Goal: Transaction & Acquisition: Download file/media

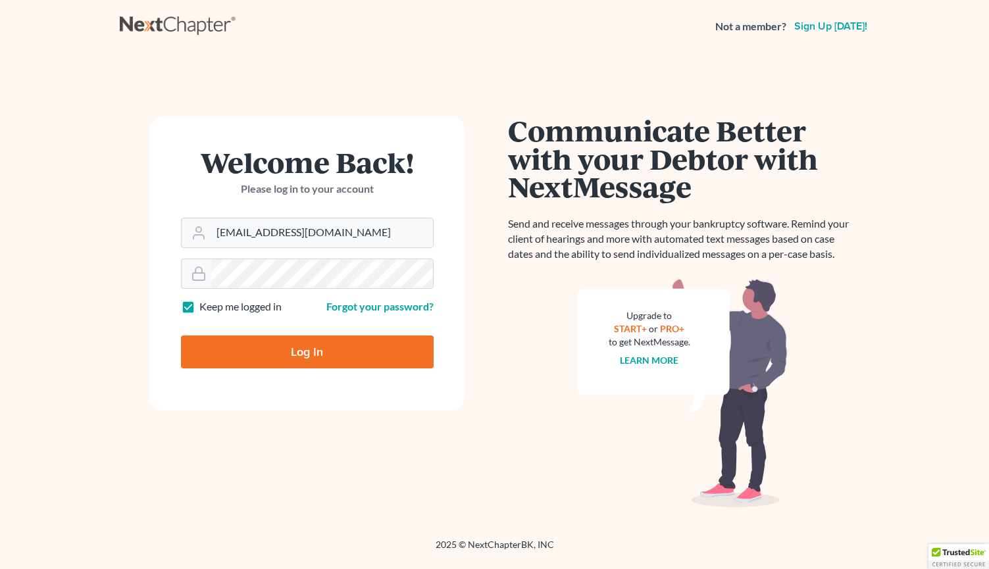
type input "[EMAIL_ADDRESS][DOMAIN_NAME]"
click at [307, 351] on input "Log In" at bounding box center [307, 352] width 253 height 33
type input "Thinking..."
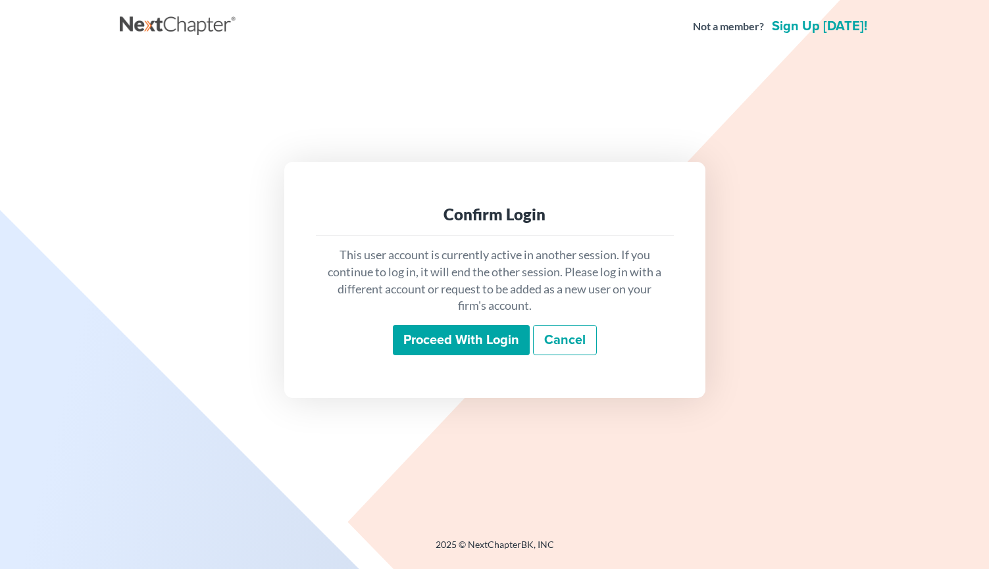
click at [480, 349] on input "Proceed with login" at bounding box center [461, 340] width 137 height 30
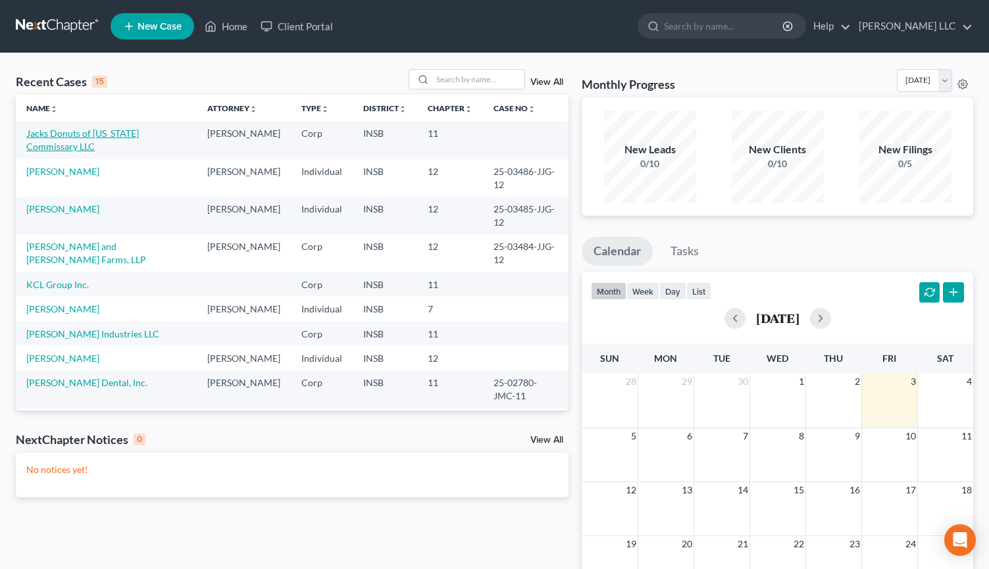
click at [139, 132] on link "Jacks Donuts of Indiana Commissary LLC" at bounding box center [82, 140] width 113 height 24
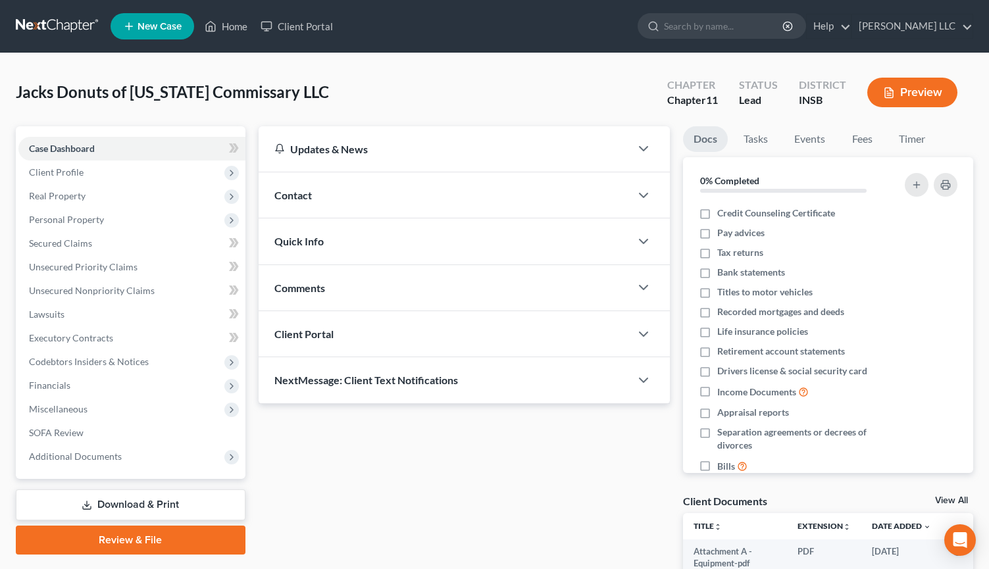
click at [159, 508] on link "Download & Print" at bounding box center [131, 505] width 230 height 31
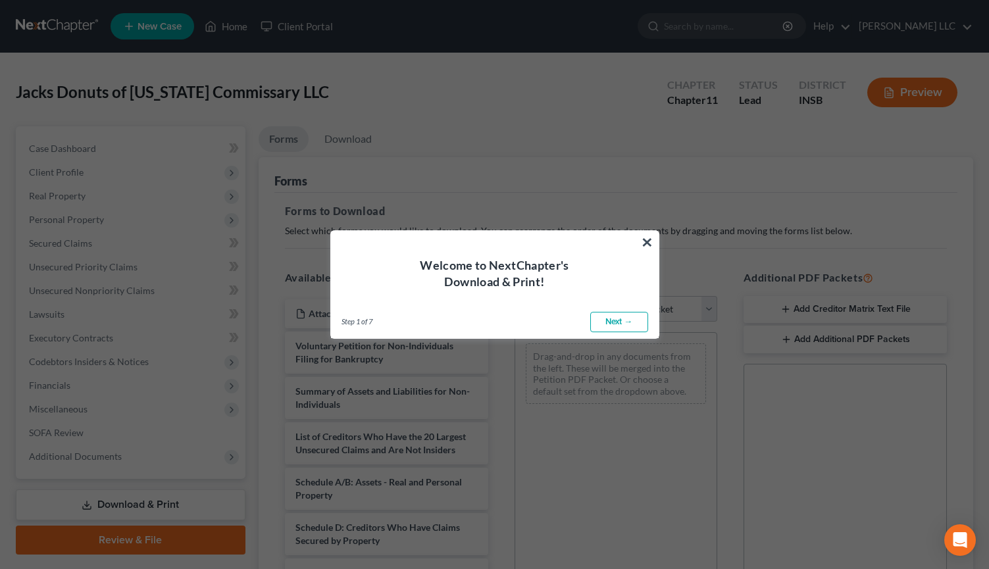
click at [627, 327] on link "Next →" at bounding box center [619, 322] width 58 height 21
select select "0"
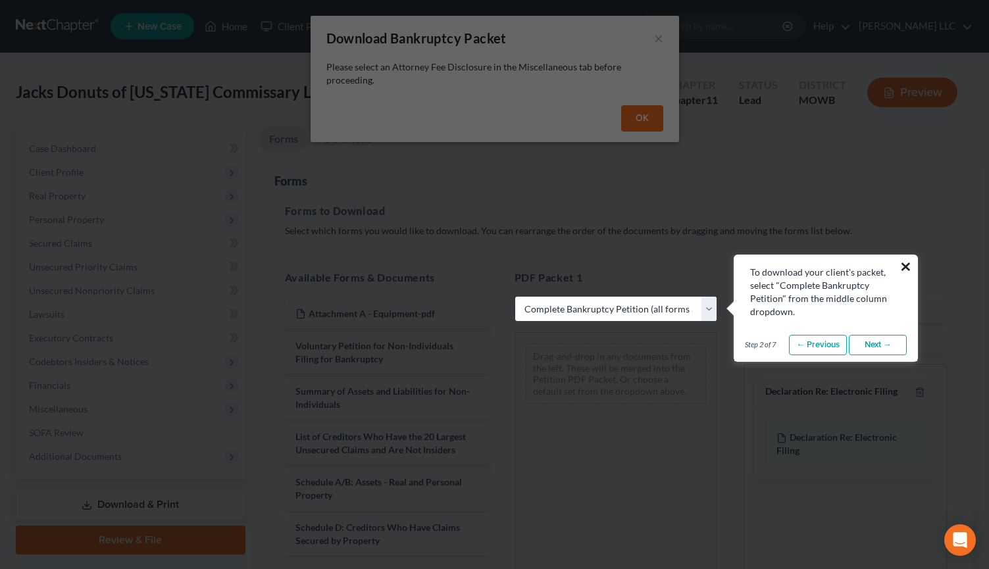
click at [907, 261] on button "×" at bounding box center [905, 266] width 13 height 21
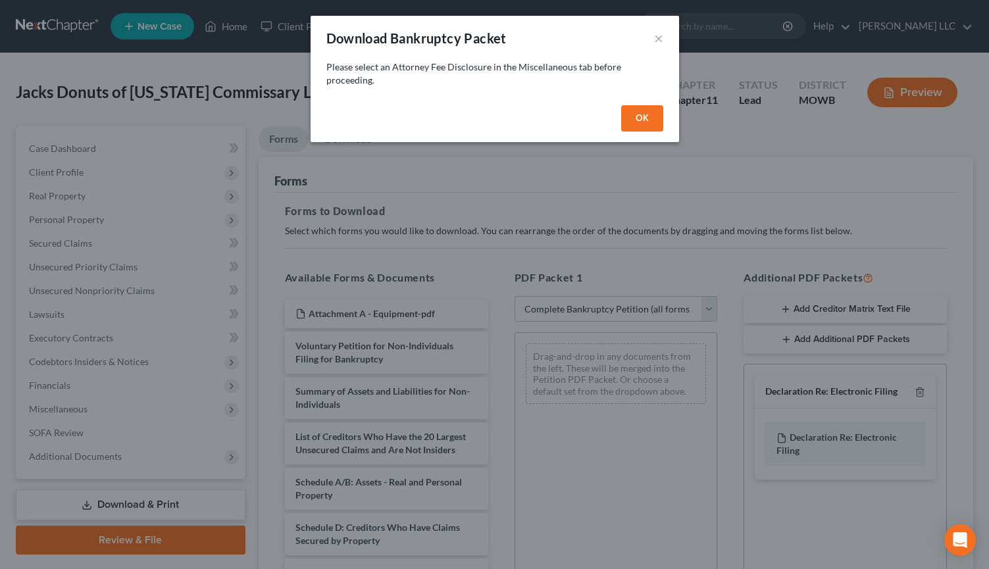
click at [617, 107] on div "OK" at bounding box center [495, 121] width 368 height 42
click at [624, 114] on button "OK" at bounding box center [642, 118] width 42 height 26
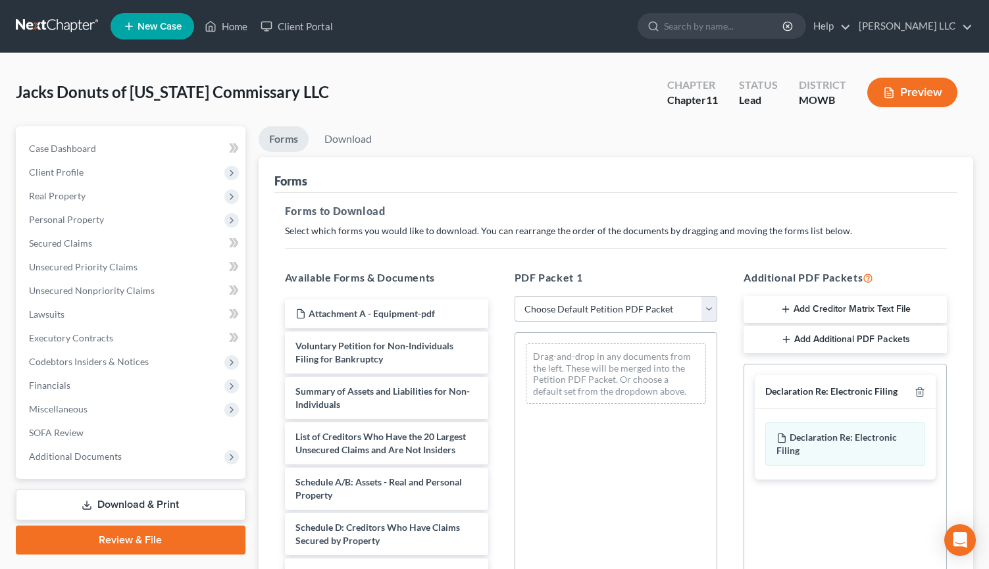
select select "0"
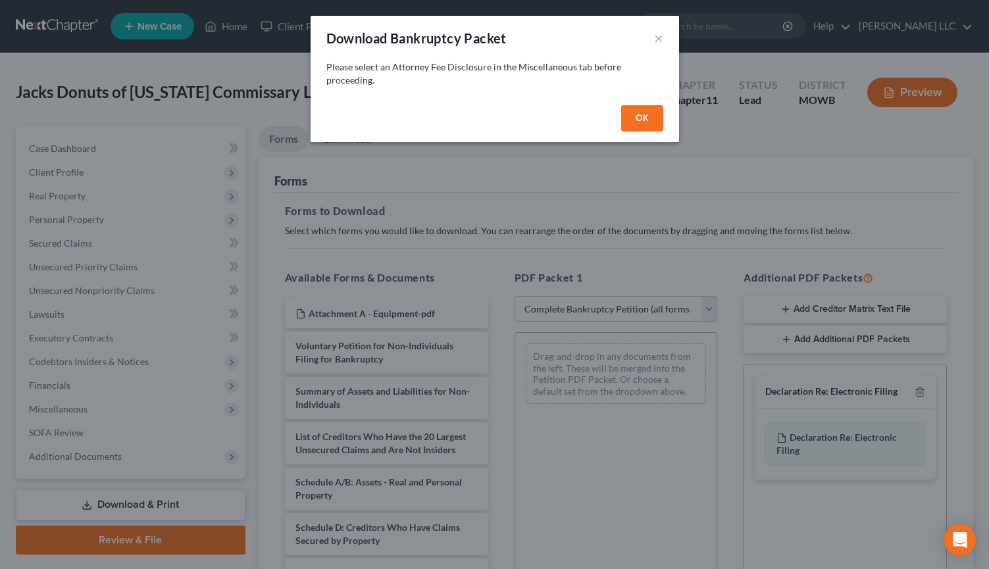
click at [638, 118] on button "OK" at bounding box center [642, 118] width 42 height 26
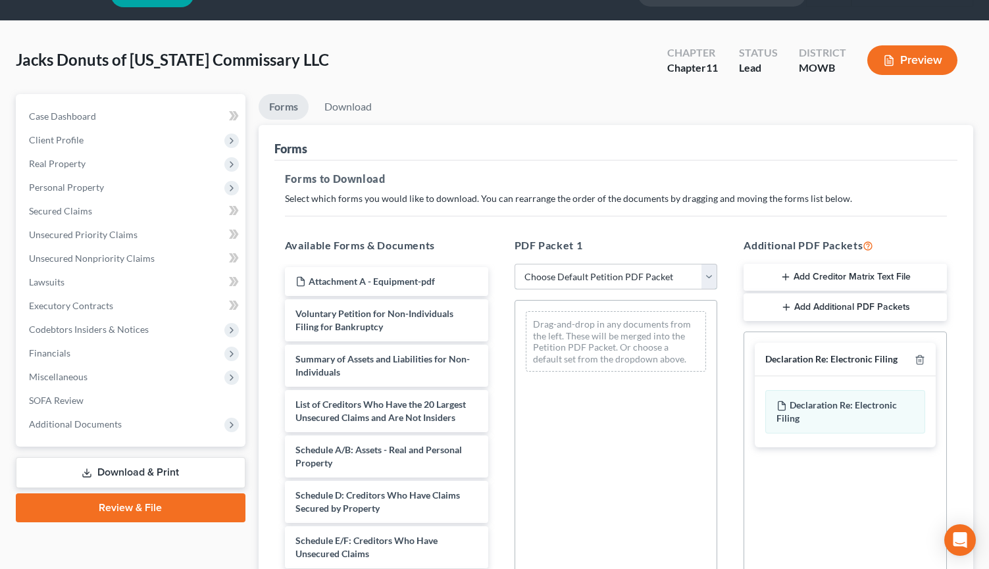
scroll to position [243, 0]
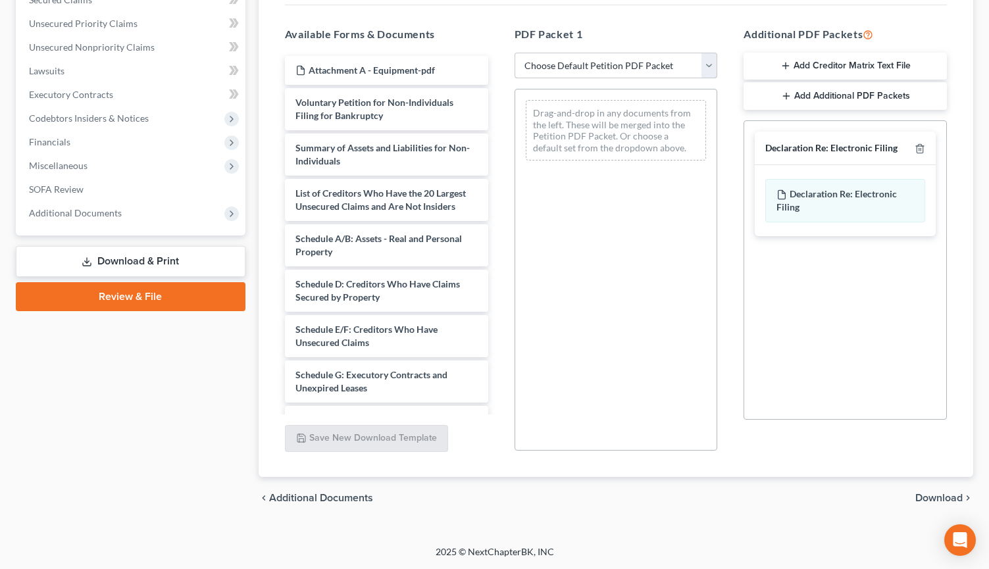
select select "0"
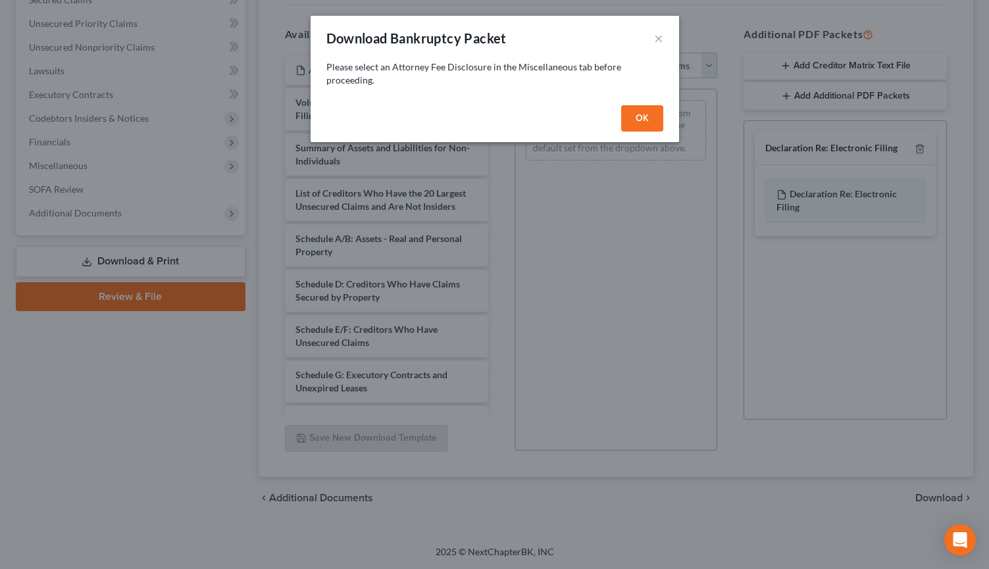
click at [653, 120] on button "OK" at bounding box center [642, 118] width 42 height 26
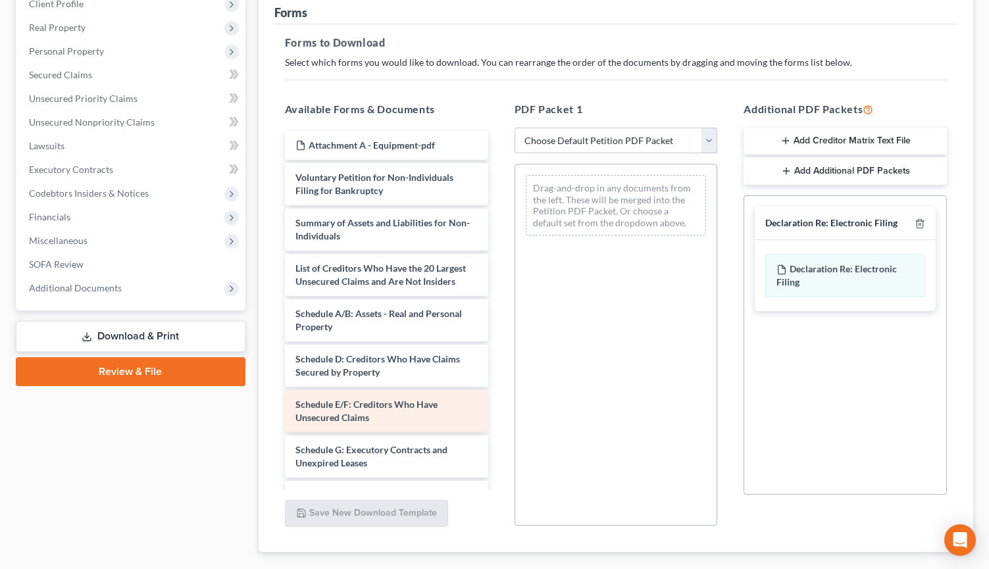
scroll to position [244, 0]
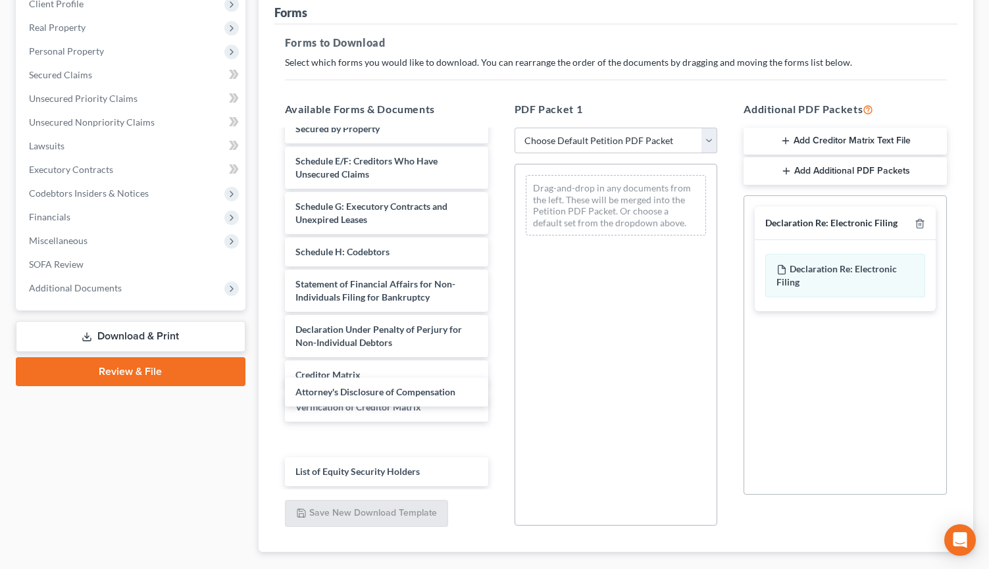
click at [438, 382] on div "Attorney's Disclosure of Compensation Attachment A - Equipment-pdf Voluntary Pe…" at bounding box center [386, 186] width 224 height 599
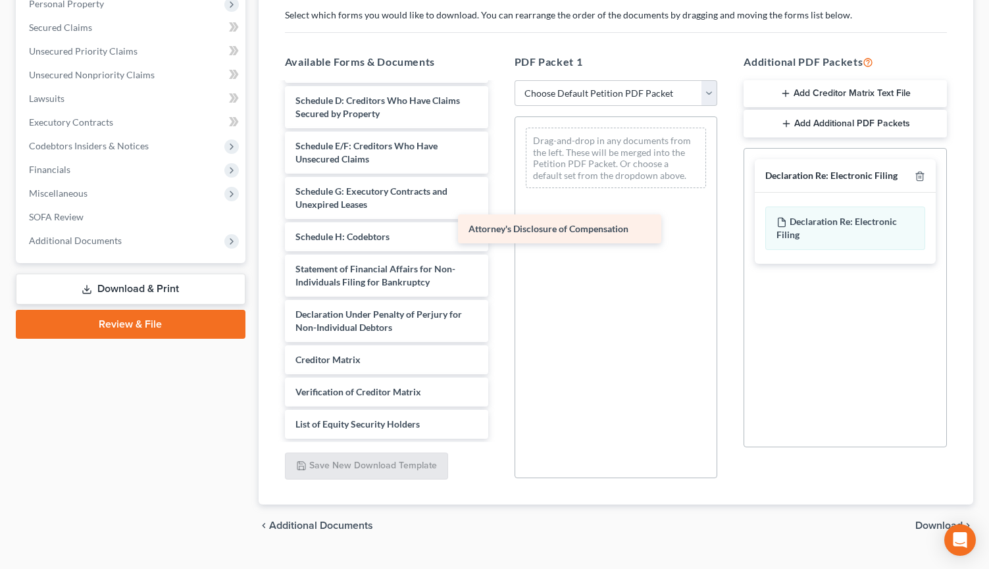
drag, startPoint x: 451, startPoint y: 388, endPoint x: 625, endPoint y: 225, distance: 238.4
click at [499, 225] on div "Attorney's Disclosure of Compensation Attachment A - Equipment-pdf Voluntary Pe…" at bounding box center [386, 155] width 224 height 567
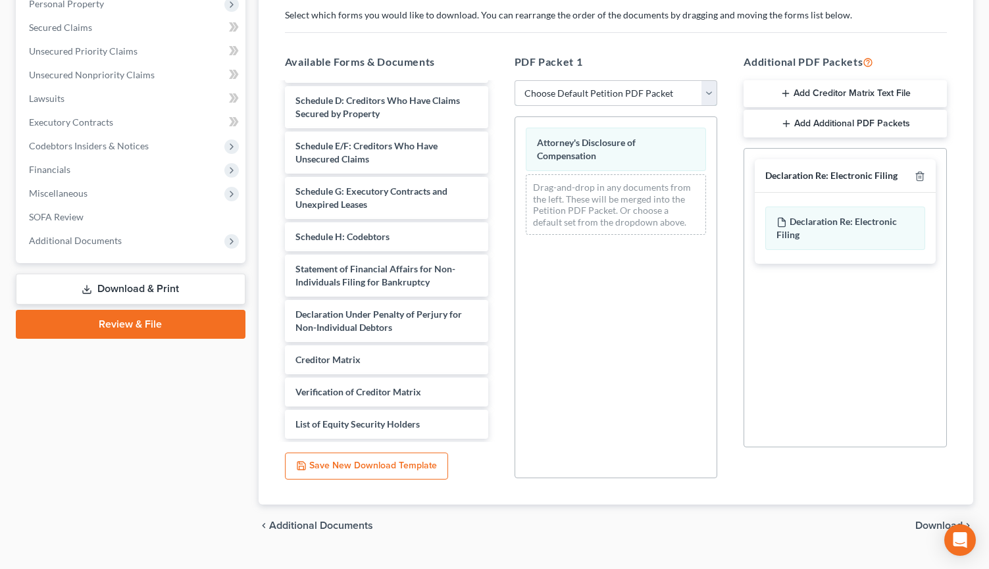
scroll to position [211, 0]
select select "0"
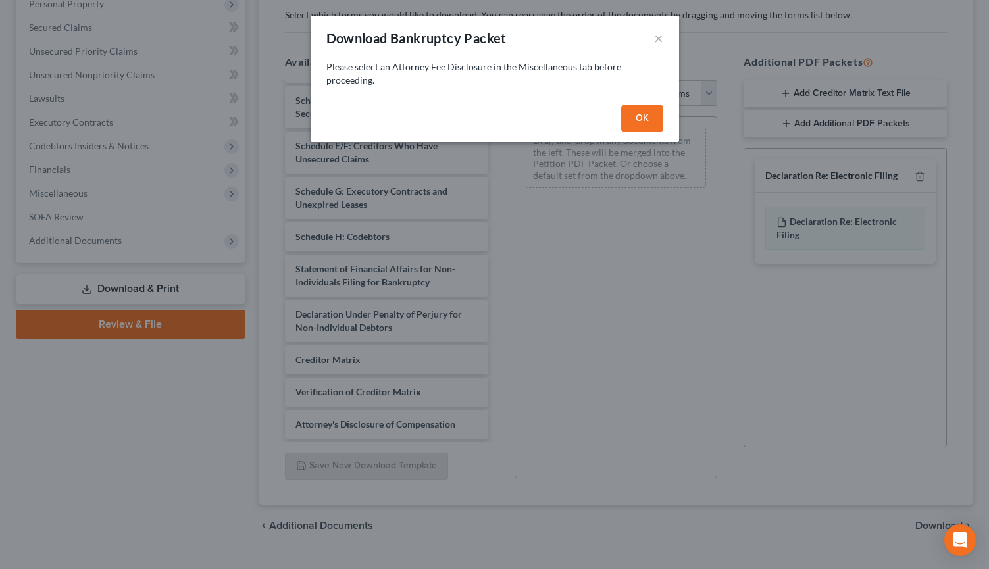
click at [645, 116] on button "OK" at bounding box center [642, 118] width 42 height 26
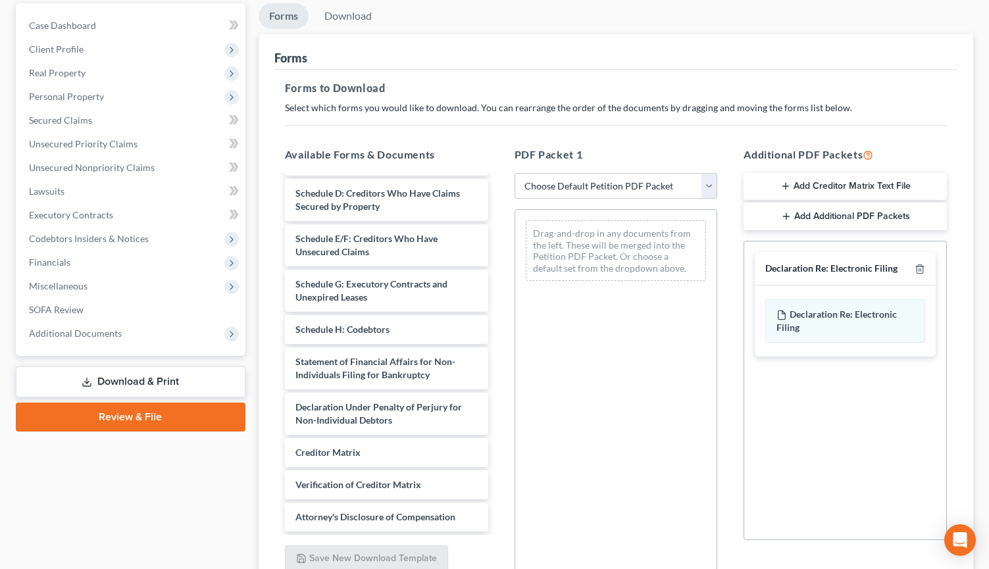
scroll to position [187, 0]
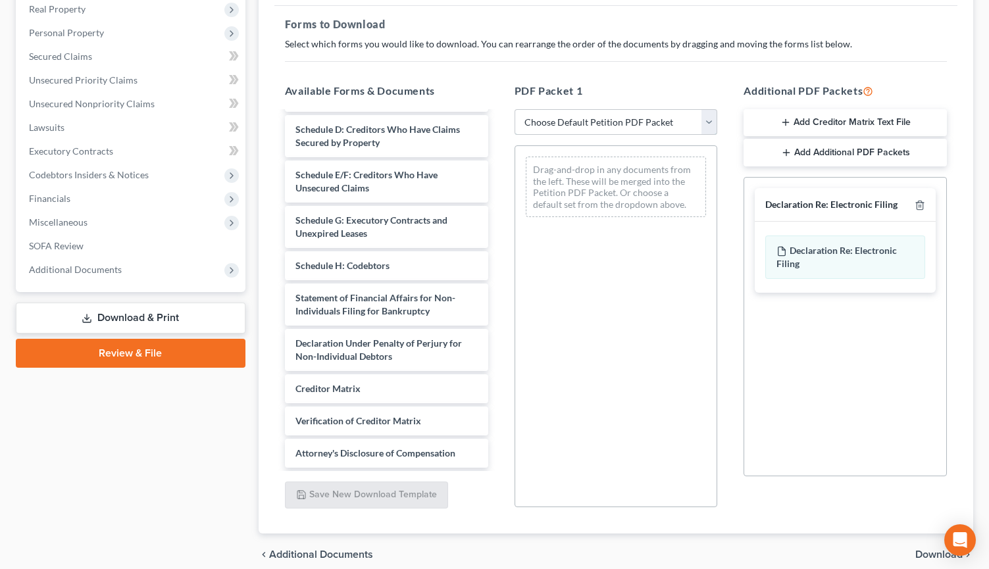
select select "0"
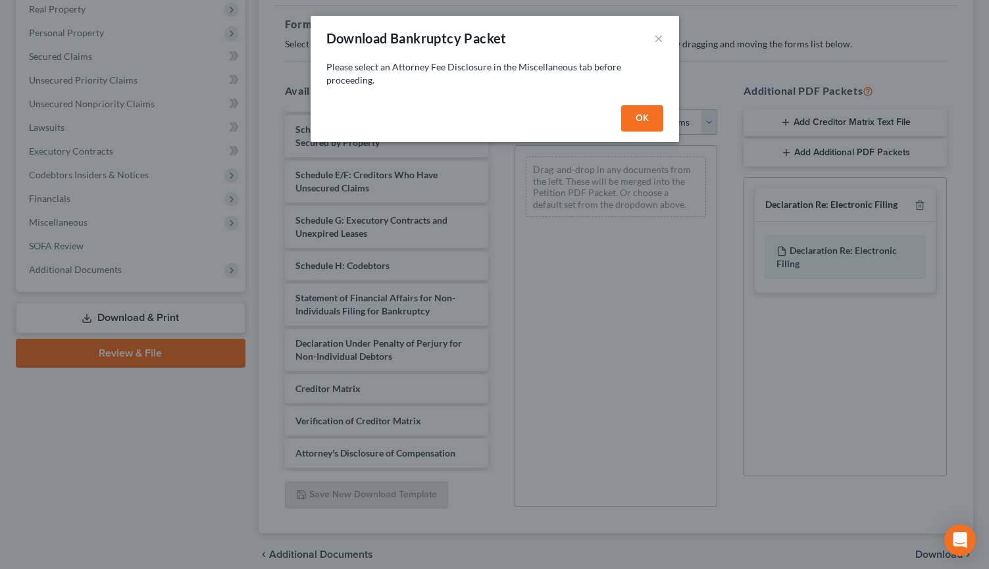
click at [651, 118] on button "OK" at bounding box center [642, 118] width 42 height 26
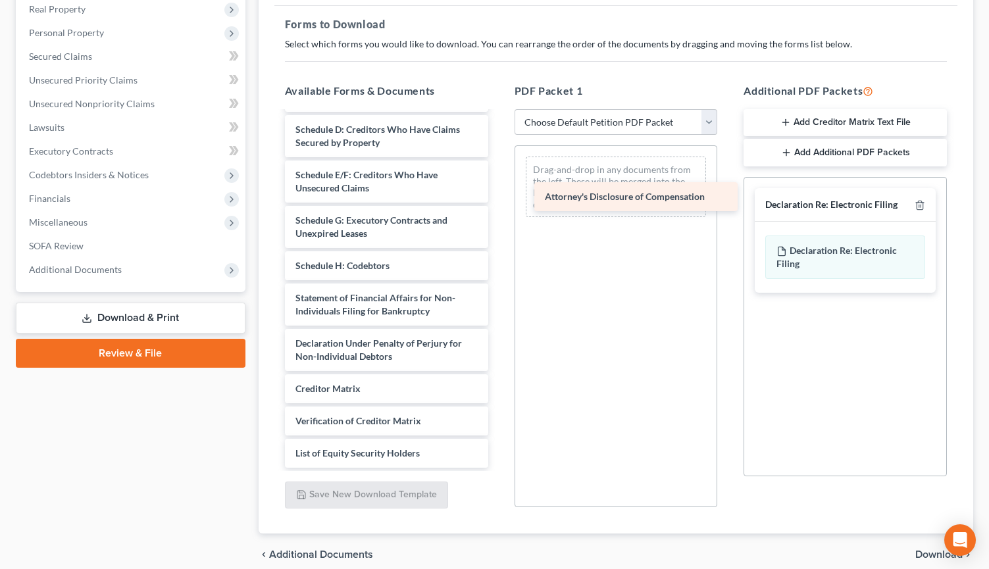
drag, startPoint x: 397, startPoint y: 451, endPoint x: 647, endPoint y: 195, distance: 357.4
click at [499, 195] on div "Attorney's Disclosure of Compensation Attachment A - Equipment-pdf Voluntary Pe…" at bounding box center [386, 184] width 224 height 567
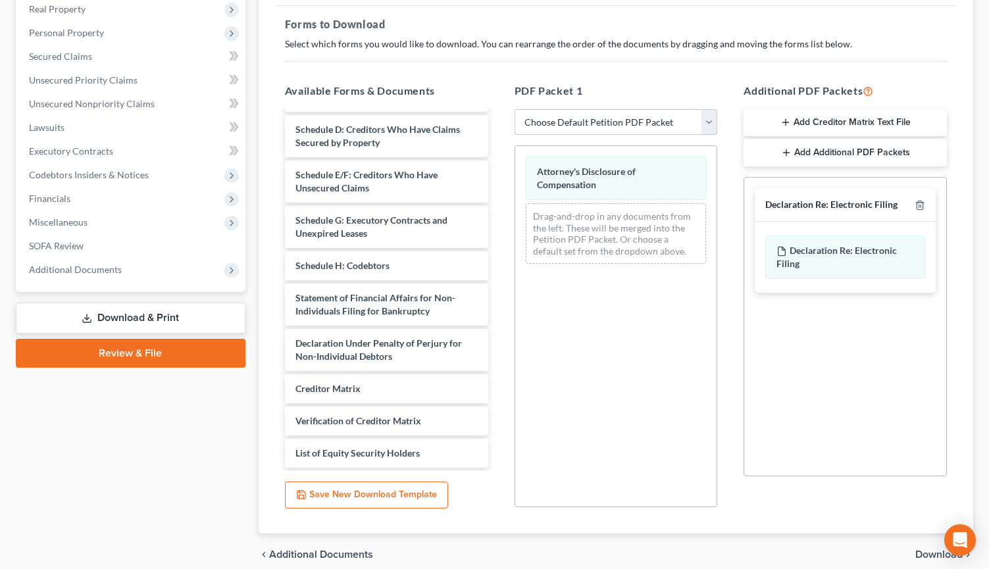
select select "0"
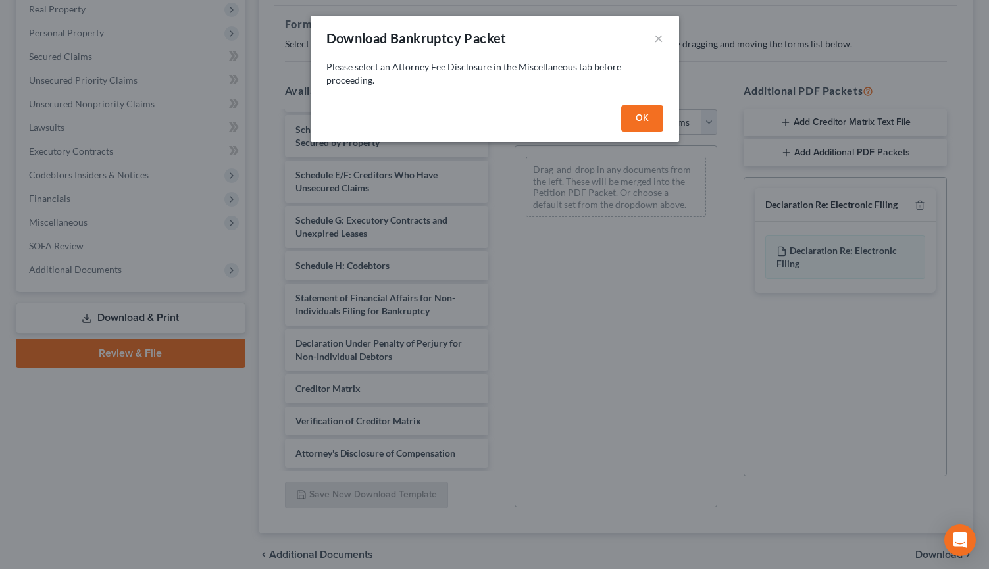
click at [652, 115] on button "OK" at bounding box center [642, 118] width 42 height 26
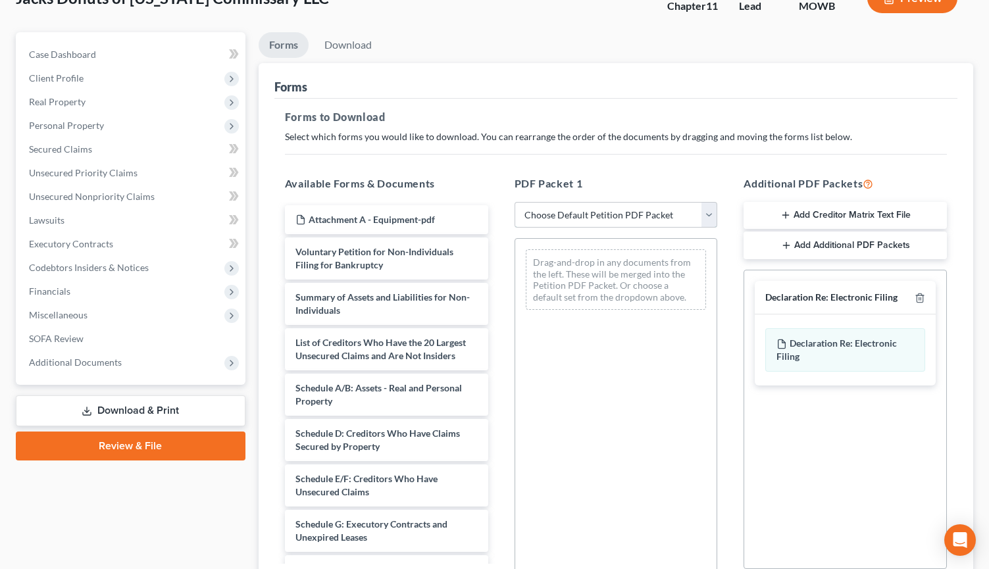
scroll to position [150, 0]
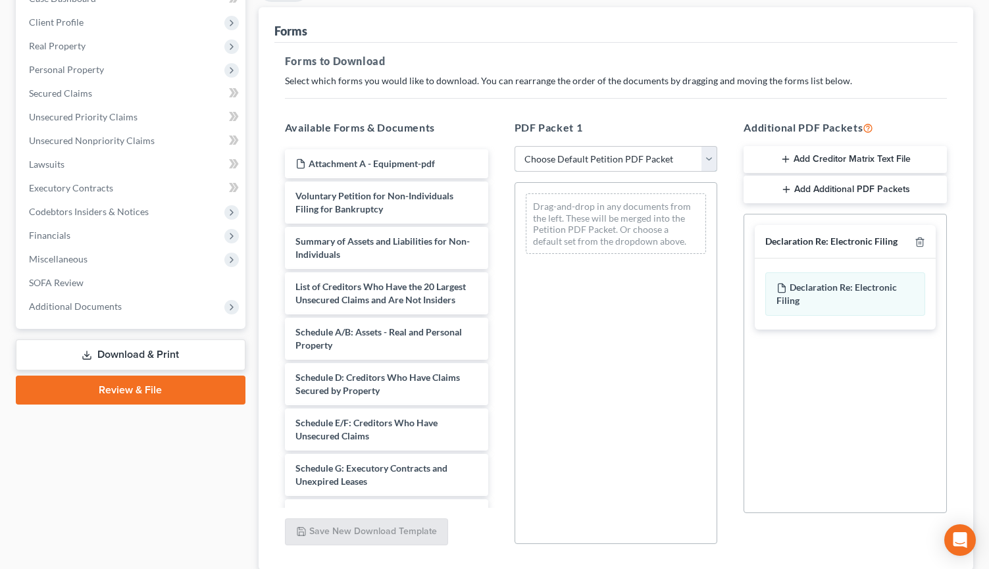
select select "0"
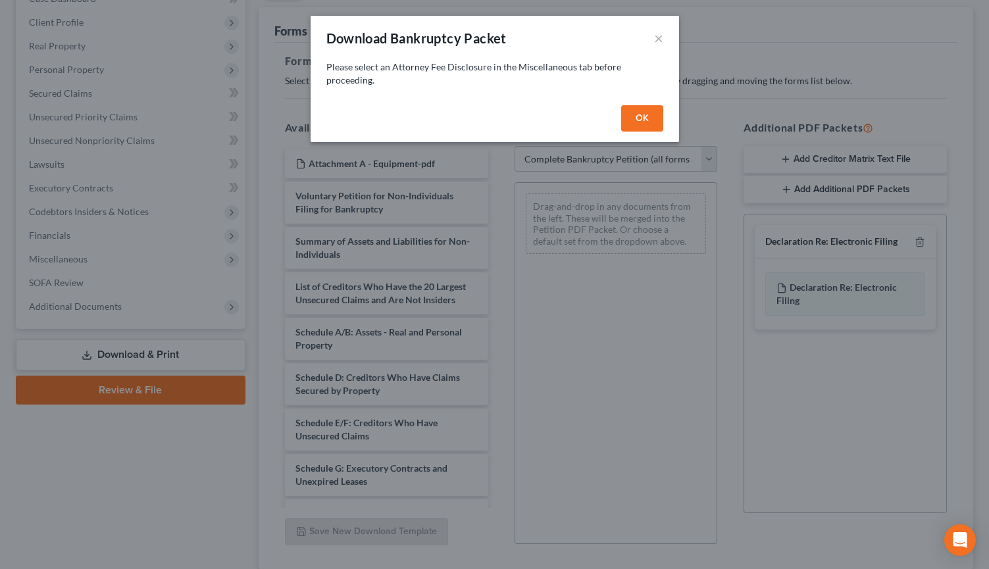
click at [644, 117] on button "OK" at bounding box center [642, 118] width 42 height 26
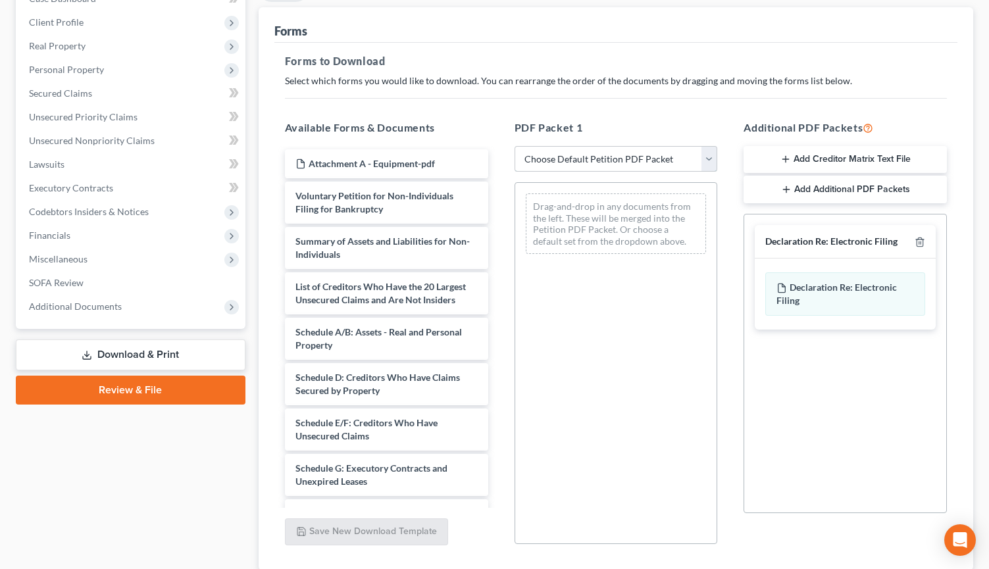
select select "4"
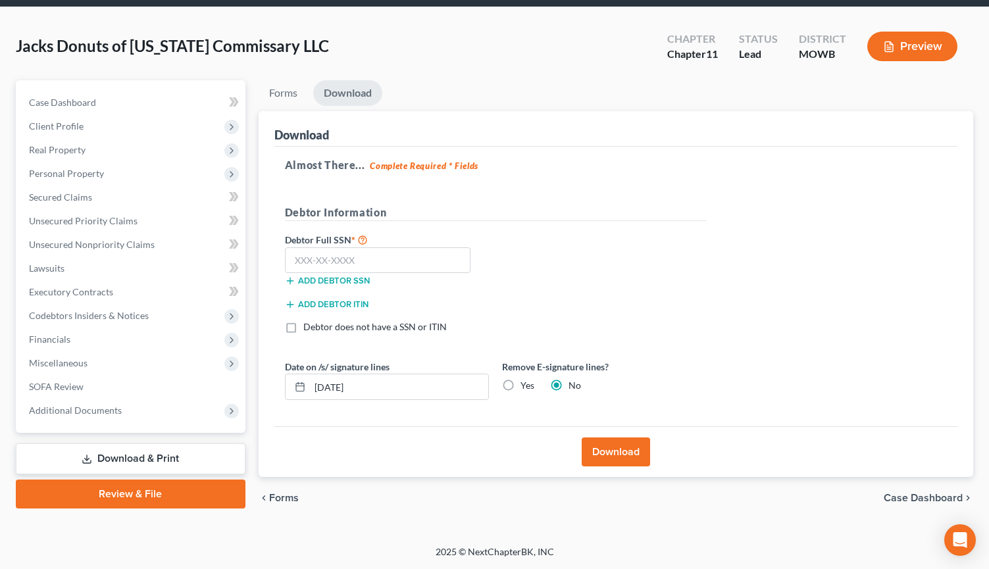
scroll to position [45, 0]
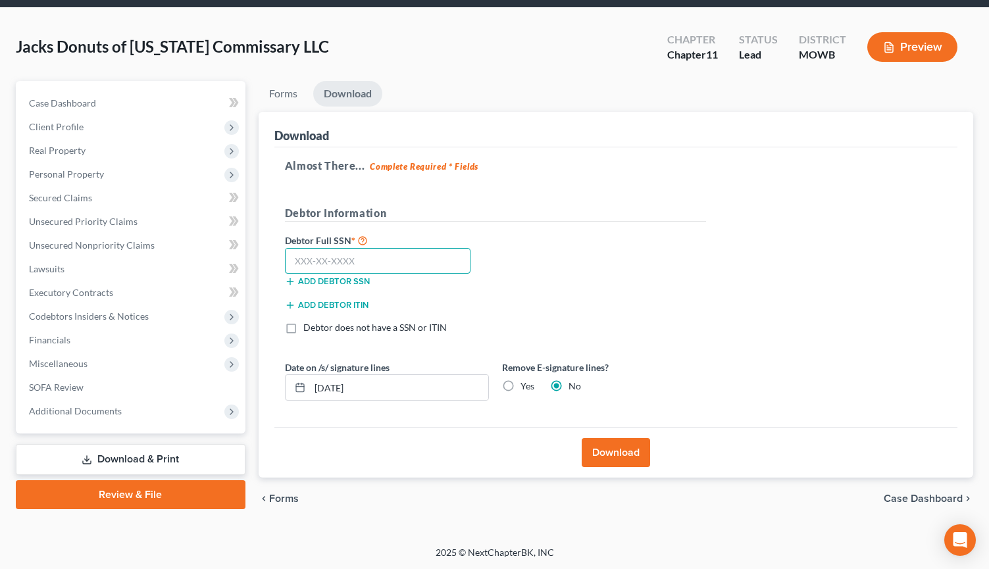
click at [443, 256] on input "text" at bounding box center [378, 261] width 186 height 26
type input "000-00-0000"
click at [617, 457] on button "Download" at bounding box center [616, 452] width 68 height 29
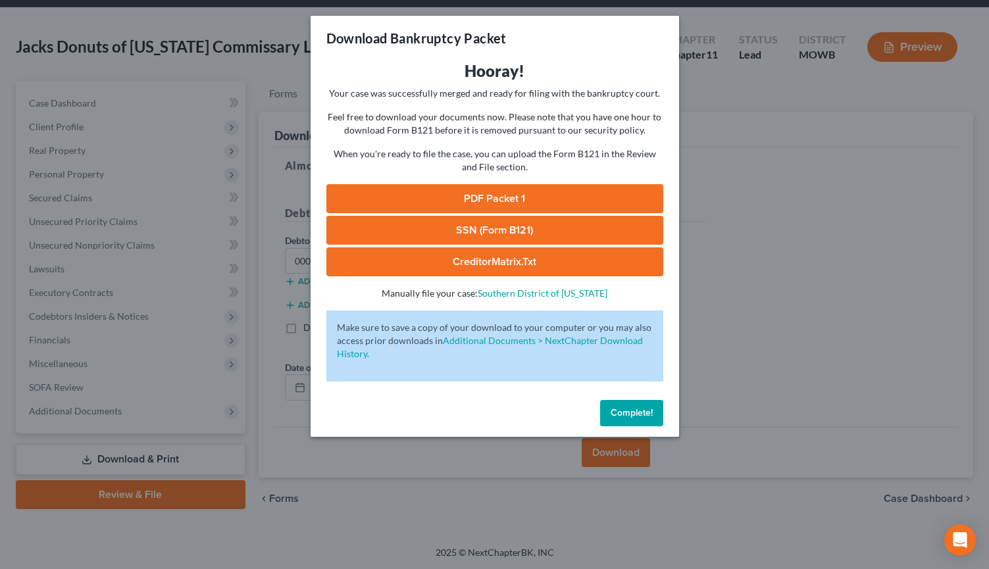
click at [574, 191] on link "PDF Packet 1" at bounding box center [494, 198] width 337 height 29
